Goal: Check status: Check status

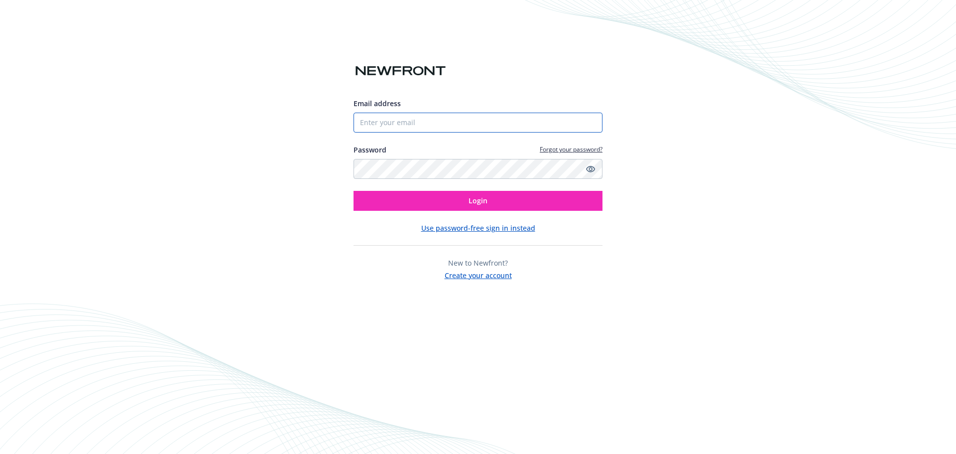
click at [421, 122] on input "Email address" at bounding box center [478, 123] width 249 height 20
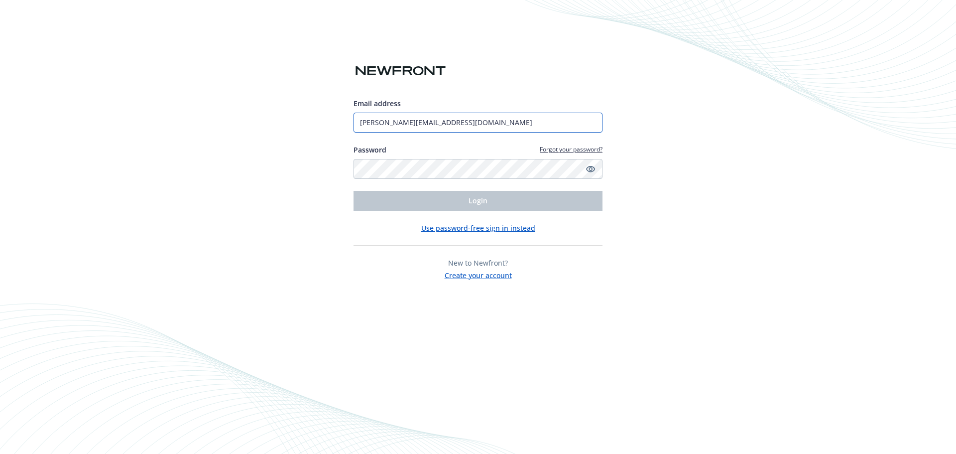
type input "[PERSON_NAME][EMAIL_ADDRESS][DOMAIN_NAME]"
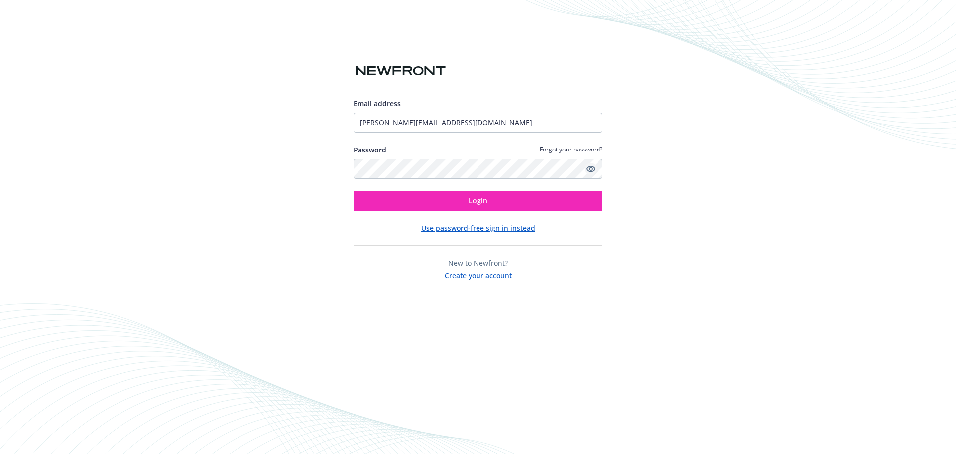
click at [585, 170] on link "Show password" at bounding box center [591, 169] width 12 height 12
click at [538, 199] on button "Login" at bounding box center [478, 201] width 249 height 20
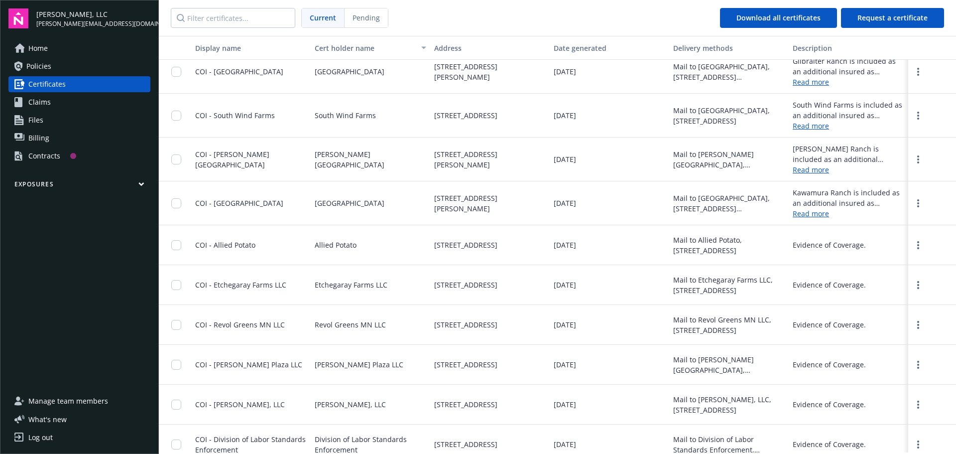
scroll to position [141, 0]
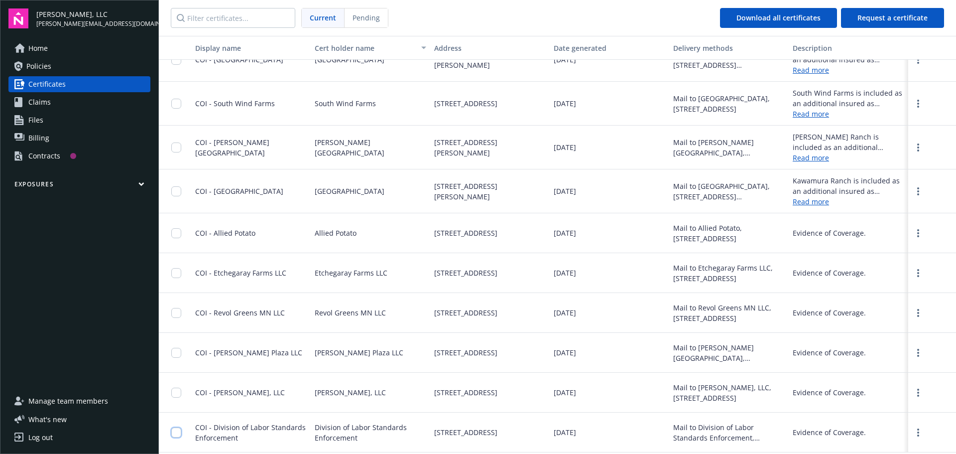
click at [178, 432] on input "checkbox" at bounding box center [176, 432] width 10 height 10
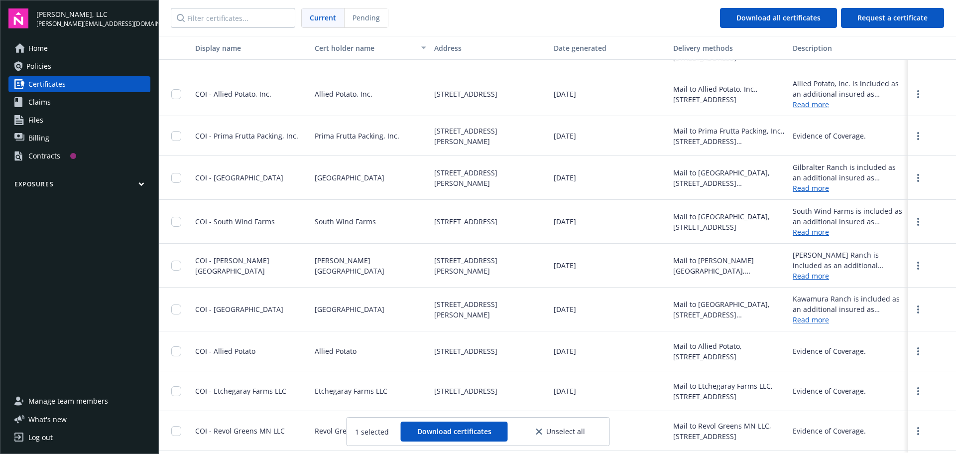
scroll to position [0, 0]
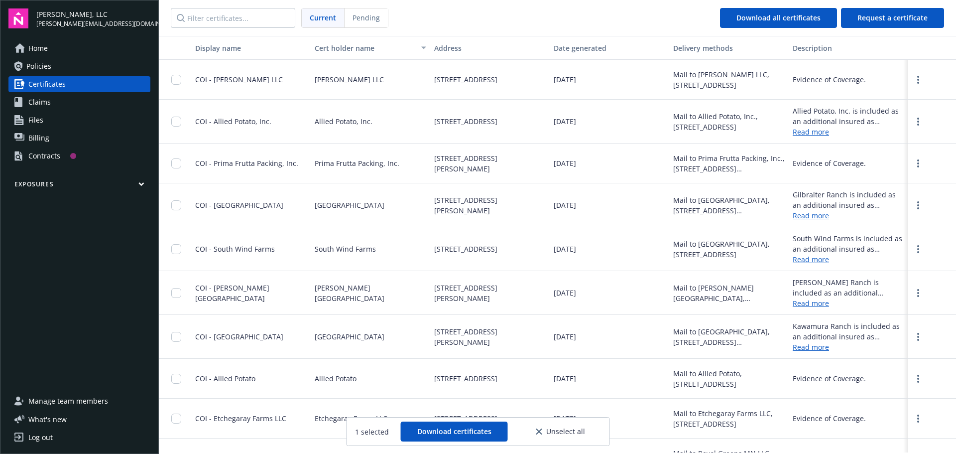
click at [814, 84] on div "Evidence of Coverage." at bounding box center [829, 79] width 73 height 10
